Goal: Information Seeking & Learning: Learn about a topic

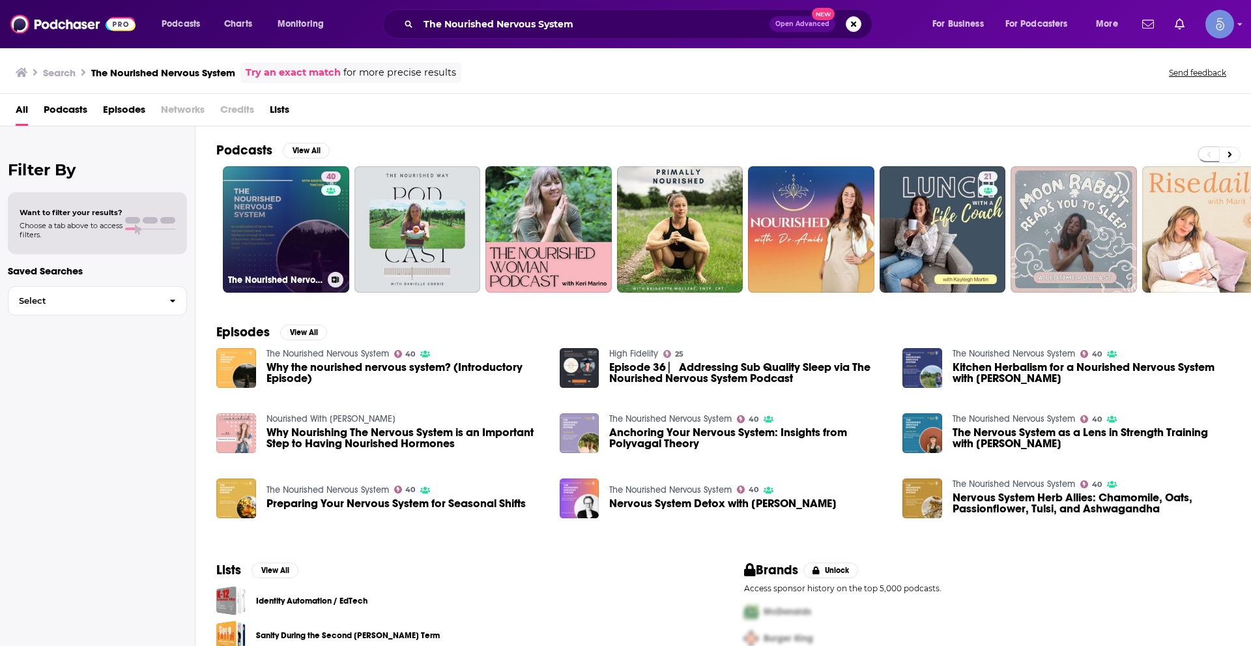
click at [321, 202] on div "40" at bounding box center [332, 221] width 23 height 100
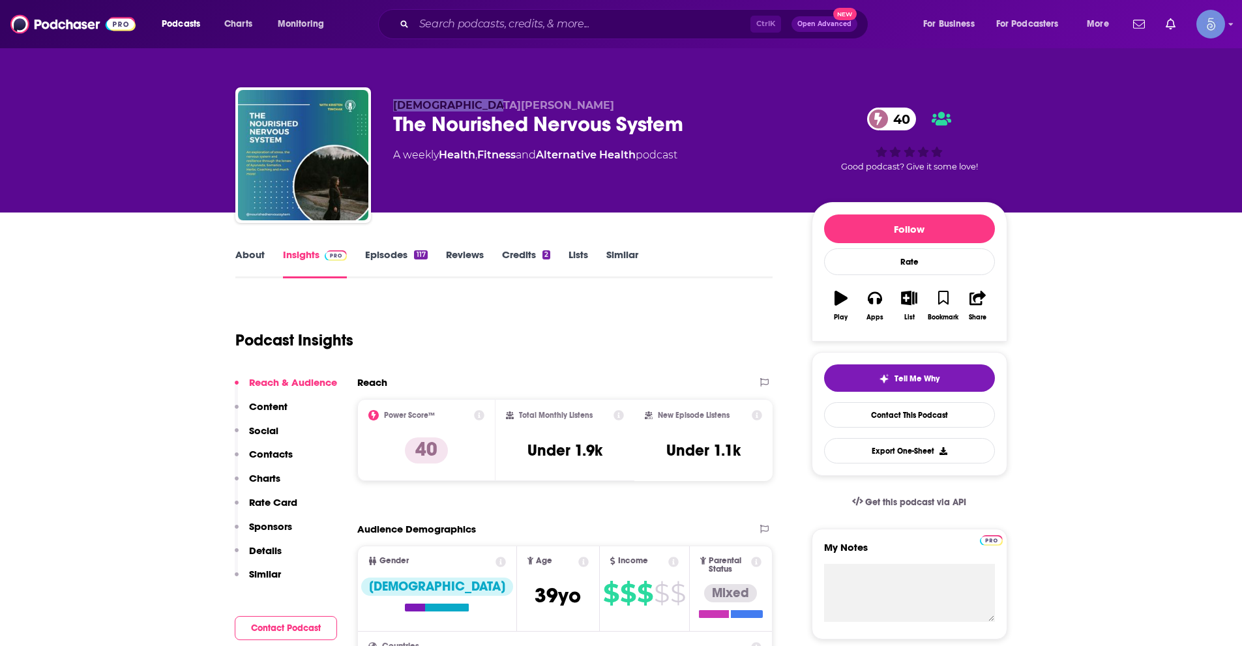
drag, startPoint x: 389, startPoint y: 104, endPoint x: 483, endPoint y: 102, distance: 93.9
click at [483, 102] on div "[DEMOGRAPHIC_DATA][PERSON_NAME] The Nourished Nervous System 40 A weekly Health…" at bounding box center [621, 157] width 772 height 141
copy span "[DEMOGRAPHIC_DATA][PERSON_NAME]"
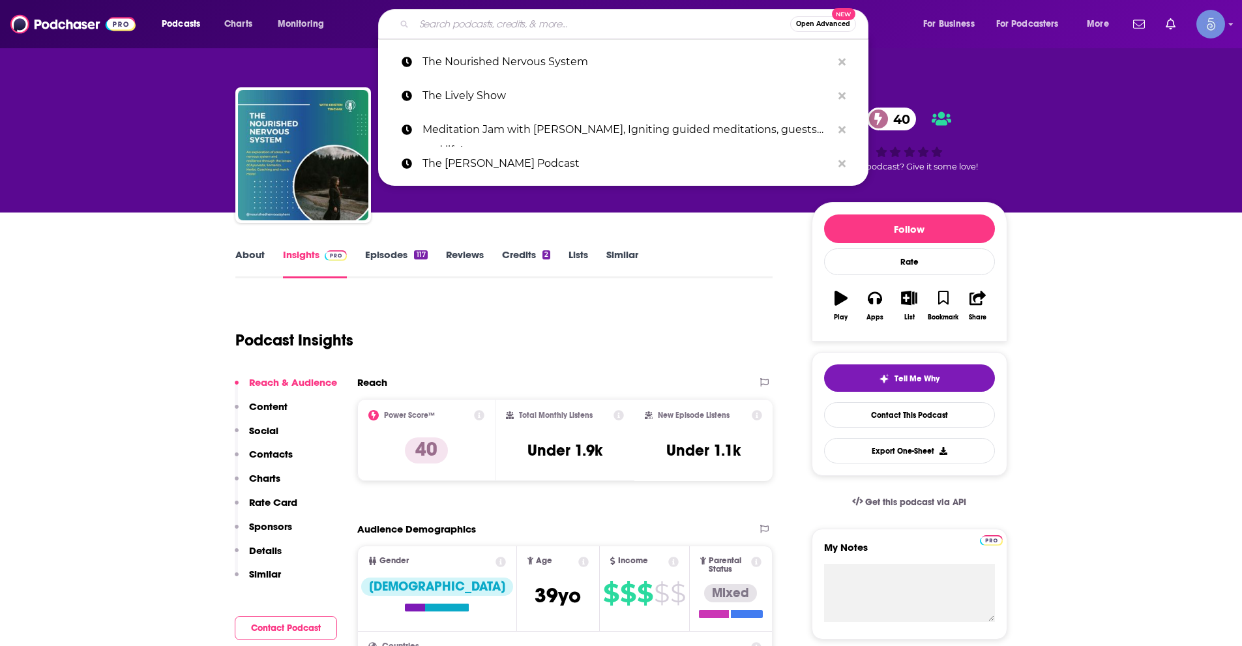
click at [533, 30] on input "Search podcasts, credits, & more..." at bounding box center [602, 24] width 376 height 21
paste input "The Health Bridge Podcast"
type input "The Health Bridge Podcast"
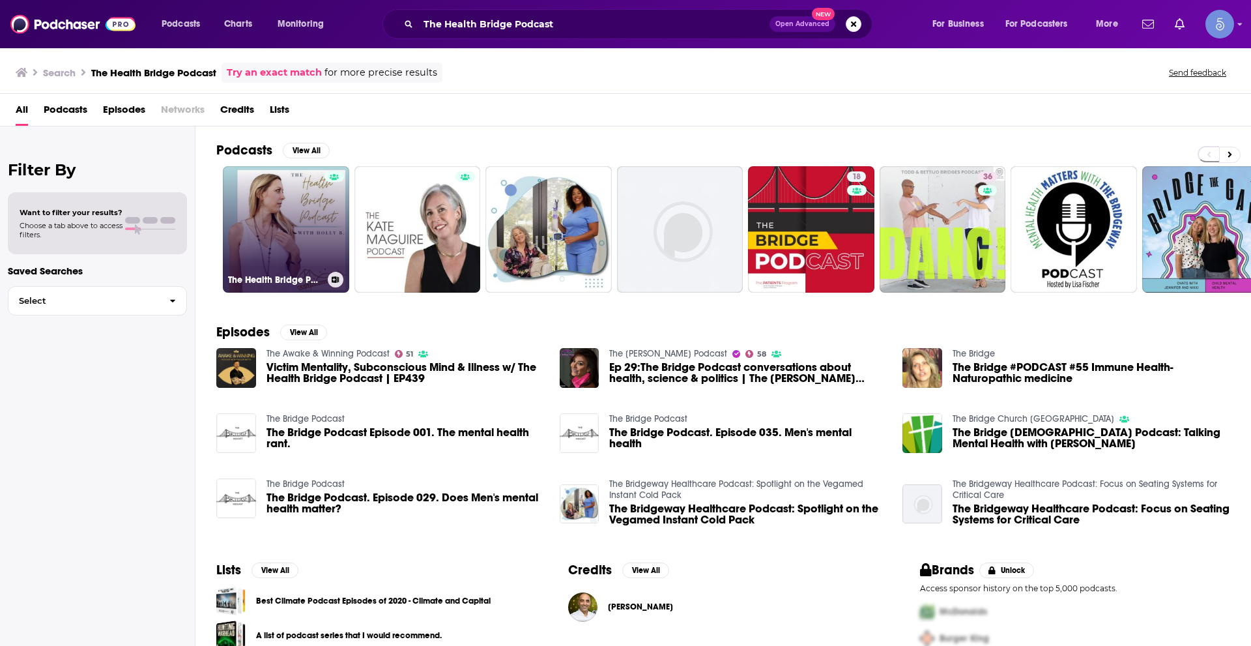
click at [284, 237] on link "The Health Bridge Podcast with [PERSON_NAME]" at bounding box center [286, 229] width 126 height 126
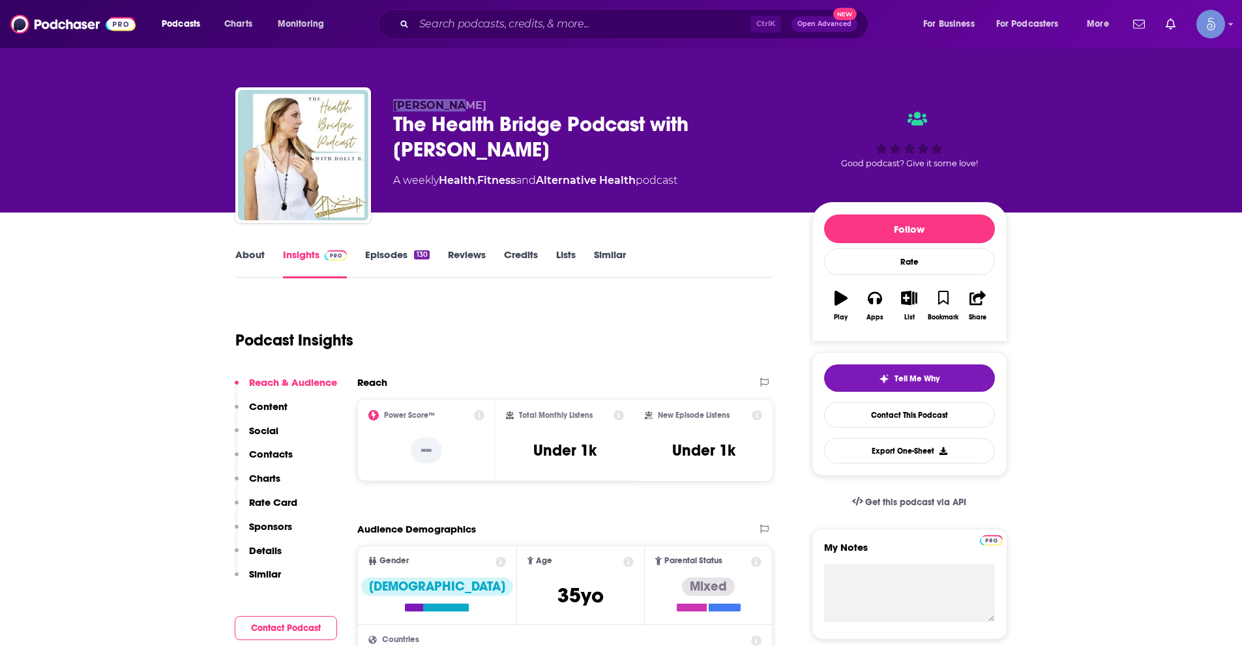
drag, startPoint x: 401, startPoint y: 106, endPoint x: 690, endPoint y: 190, distance: 301.5
click at [458, 109] on div "[PERSON_NAME] The Health Bridge Podcast with [PERSON_NAME] A weekly Health , Fi…" at bounding box center [621, 157] width 772 height 141
click at [565, 19] on input "Search podcasts, credits, & more..." at bounding box center [582, 24] width 336 height 21
paste input "[PERSON_NAME] Longevity Podcast"
type input "[PERSON_NAME] Longevity Podcast"
